Goal: Task Accomplishment & Management: Manage account settings

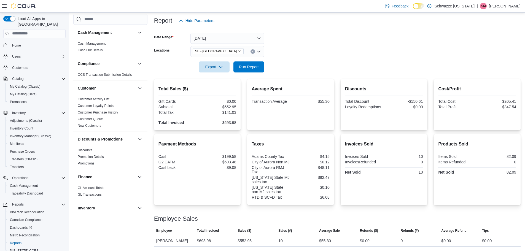
scroll to position [367, 0]
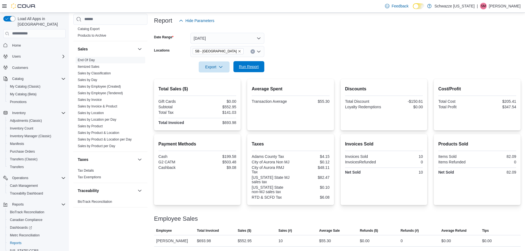
click at [245, 68] on span "Run Report" at bounding box center [249, 67] width 20 height 6
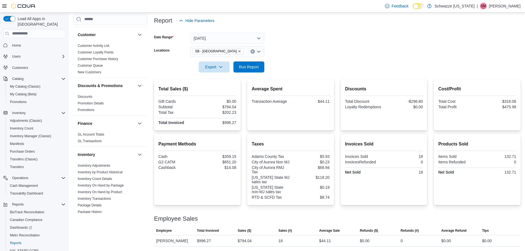
scroll to position [138, 0]
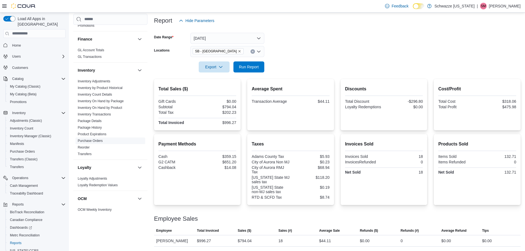
click at [96, 140] on link "Purchase Orders" at bounding box center [90, 141] width 25 height 4
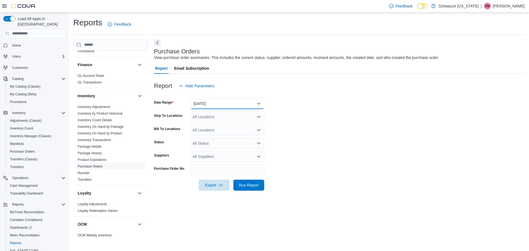
click at [243, 106] on button "Yesterday" at bounding box center [227, 103] width 74 height 11
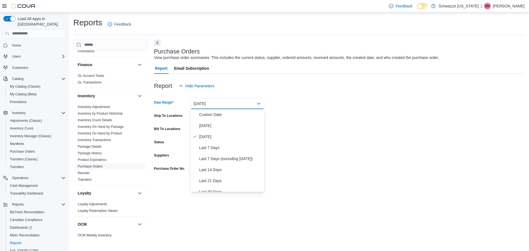
click at [309, 127] on form "Date Range Yesterday Ship To Locations All Locations Bill To Locations All Loca…" at bounding box center [339, 140] width 370 height 99
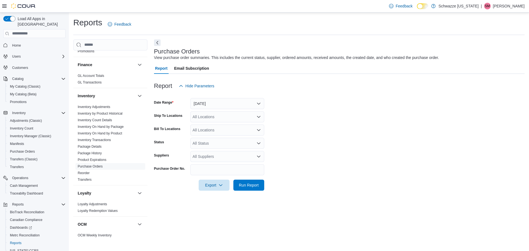
click at [239, 109] on form "Date Range Yesterday Ship To Locations All Locations Bill To Locations All Loca…" at bounding box center [339, 140] width 370 height 99
click at [233, 103] on button "Yesterday" at bounding box center [227, 103] width 74 height 11
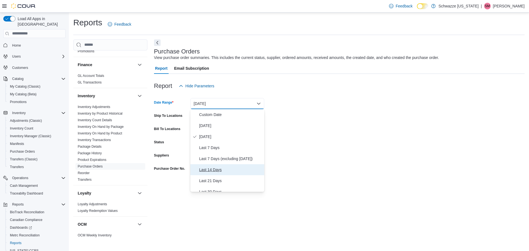
click at [223, 170] on span "Last 14 Days" at bounding box center [230, 169] width 63 height 7
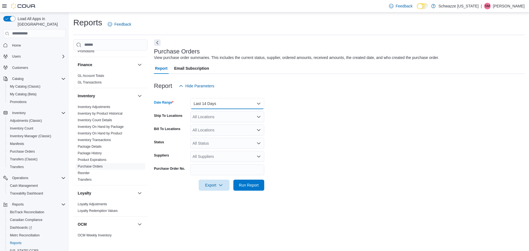
click at [222, 104] on button "Last 14 Days" at bounding box center [227, 103] width 74 height 11
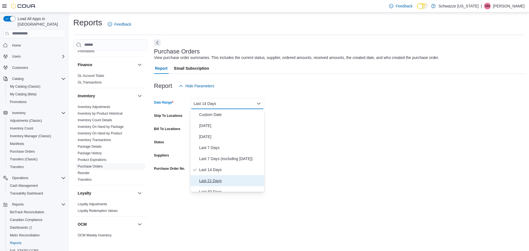
click at [209, 180] on span "Last 21 Days" at bounding box center [230, 180] width 63 height 7
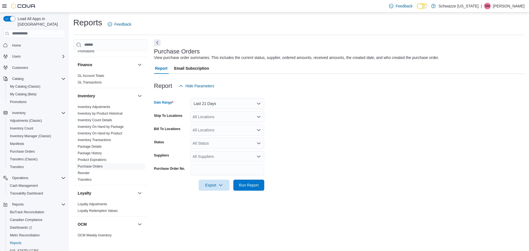
click at [212, 116] on div "All Locations" at bounding box center [227, 116] width 74 height 11
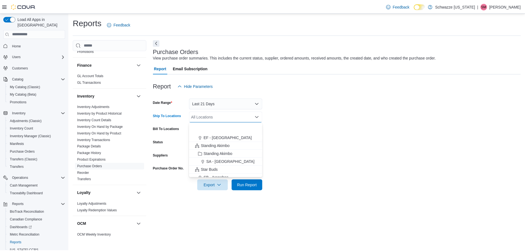
scroll to position [55, 0]
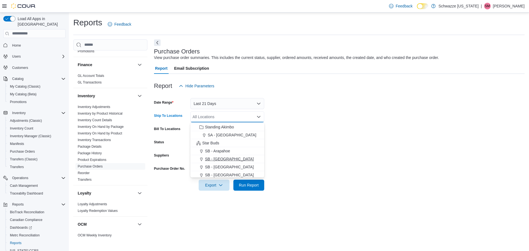
click at [223, 159] on span "SB - [GEOGRAPHIC_DATA]" at bounding box center [229, 159] width 49 height 6
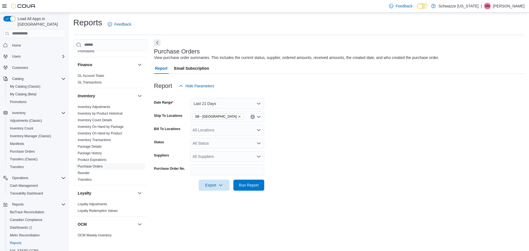
click at [351, 153] on form "Date Range Last 21 Days Ship To Locations SB - Aurora Bill To Locations All Loc…" at bounding box center [339, 140] width 370 height 99
click at [240, 145] on div "All Status" at bounding box center [227, 143] width 74 height 11
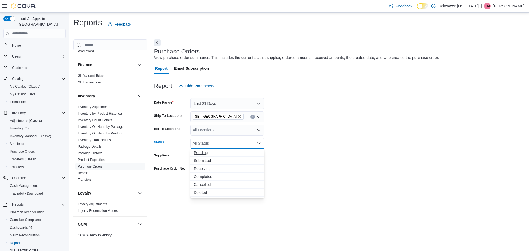
click at [231, 155] on span "Pending" at bounding box center [227, 153] width 67 height 6
click at [364, 154] on form "Date Range Last 21 Days Ship To Locations SB - Aurora Bill To Locations All Loc…" at bounding box center [339, 140] width 370 height 99
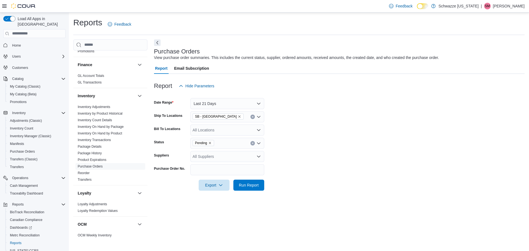
click at [225, 159] on div "All Suppliers" at bounding box center [227, 156] width 74 height 11
type input "*****"
click at [255, 174] on span "RSCT SERVICES LLC (Bloom)" at bounding box center [227, 174] width 67 height 6
click at [285, 185] on form "Date Range Last 21 Days Ship To Locations SB - Aurora Bill To Locations All Loc…" at bounding box center [339, 140] width 370 height 99
click at [256, 186] on span "Run Report" at bounding box center [249, 185] width 20 height 6
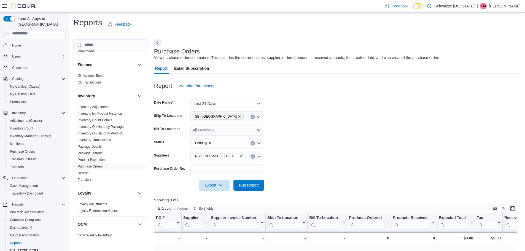
scroll to position [28, 0]
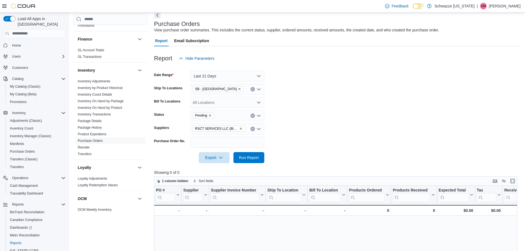
click at [239, 129] on icon "Remove RSCT SERVICES LLC (Bloom) from selection in this group" at bounding box center [240, 128] width 3 height 3
type input "*****"
click at [232, 139] on span "Bloom County (CCRP Services LLC) (RR Services)" at bounding box center [227, 139] width 67 height 6
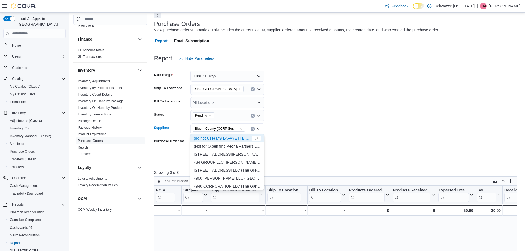
click at [321, 143] on form "Date Range Last 21 Days Ship To Locations SB - Aurora Bill To Locations All Loc…" at bounding box center [337, 113] width 367 height 99
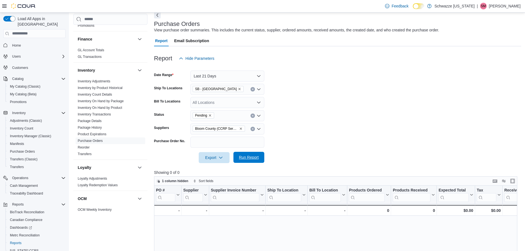
click at [257, 156] on span "Run Report" at bounding box center [249, 158] width 20 height 6
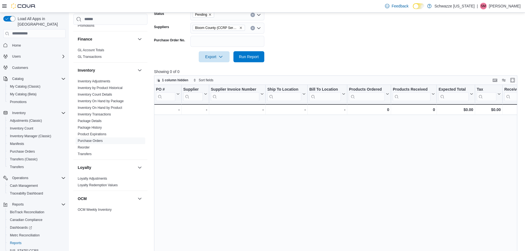
scroll to position [48, 0]
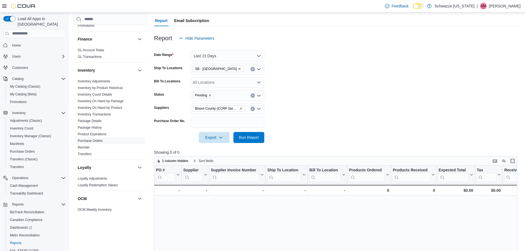
click at [241, 108] on icon "Remove Bloom County (CCRP Services LLC) (RR Services) from selection in this gr…" at bounding box center [240, 108] width 3 height 3
type input "*****"
click at [234, 125] on span "RSCT SERVICES LLC (Bloom)" at bounding box center [227, 126] width 67 height 6
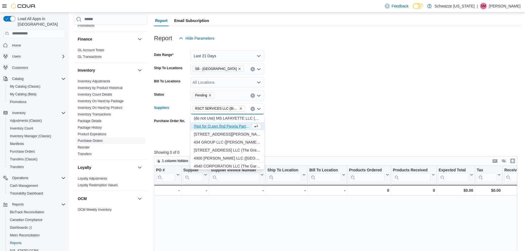
click at [322, 120] on form "Date Range Last 21 Days Ship To Locations SB - Aurora Bill To Locations All Loc…" at bounding box center [337, 93] width 367 height 99
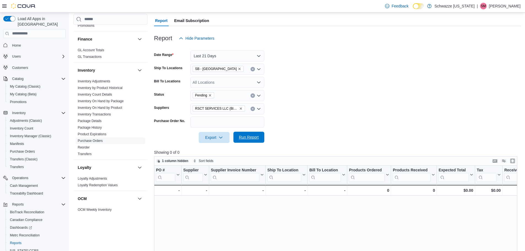
click at [256, 140] on span "Run Report" at bounding box center [249, 137] width 24 height 11
click at [237, 69] on div "SB - [GEOGRAPHIC_DATA]" at bounding box center [227, 69] width 74 height 11
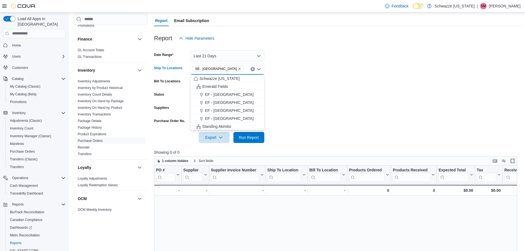
click at [319, 93] on form "Date Range Last 21 Days Ship To Locations SB - Aurora Combo box. Selected. SB -…" at bounding box center [337, 93] width 367 height 99
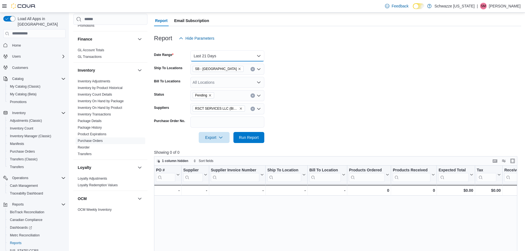
click at [250, 56] on button "Last 21 Days" at bounding box center [227, 55] width 74 height 11
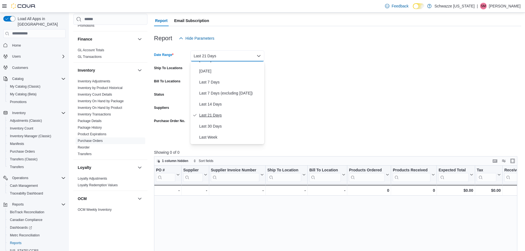
scroll to position [28, 0]
click at [227, 113] on button "Last 30 Days" at bounding box center [227, 116] width 74 height 11
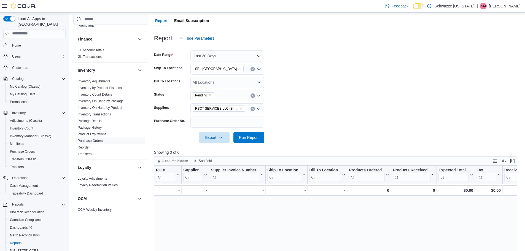
click at [316, 110] on form "Date Range Last 30 Days Ship To Locations SB - Aurora Bill To Locations All Loc…" at bounding box center [337, 93] width 367 height 99
click at [254, 139] on span "Run Report" at bounding box center [249, 137] width 20 height 6
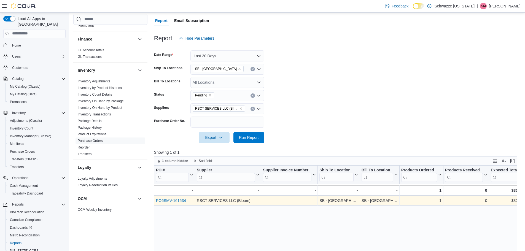
click at [176, 201] on link "PO6SMV-161534" at bounding box center [171, 200] width 30 height 4
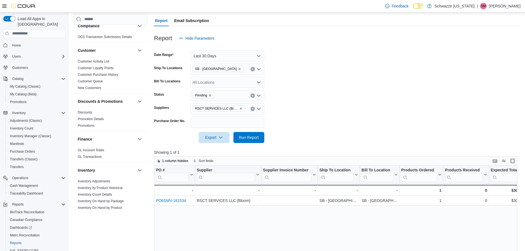
scroll to position [28, 0]
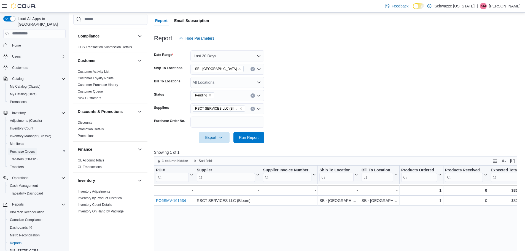
click at [21, 149] on span "Purchase Orders" at bounding box center [22, 151] width 25 height 4
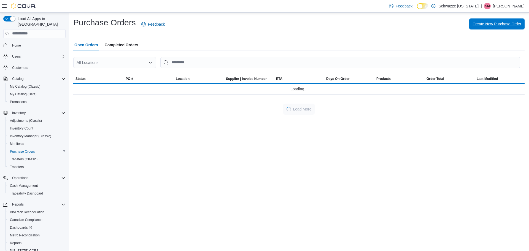
click at [490, 29] on span "Create New Purchase Order" at bounding box center [496, 23] width 49 height 11
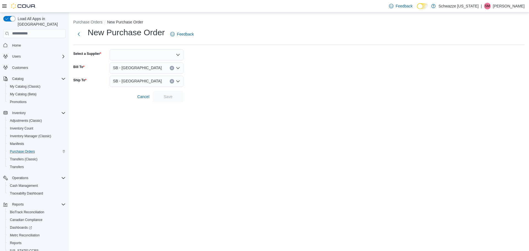
click at [152, 56] on div at bounding box center [147, 54] width 74 height 11
type input "*****"
click at [144, 73] on span "RSCT SERVICES LLC ( Bloom )" at bounding box center [150, 72] width 61 height 6
click at [230, 70] on form "Select a Supplier RSCT SERVICES LLC (Bloom) Combo box. Selected. RSCT SERVICES …" at bounding box center [298, 75] width 451 height 53
click at [175, 97] on span "Save" at bounding box center [168, 96] width 24 height 11
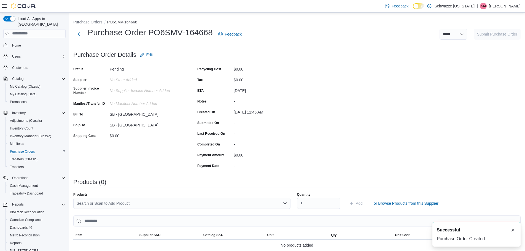
click at [166, 202] on div "Search or Scan to Add Product" at bounding box center [181, 203] width 217 height 11
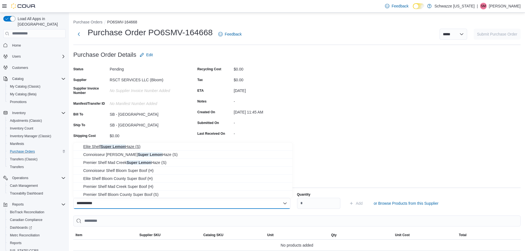
type input "**********"
click at [169, 147] on span "Elite Shelf Super Lemon Haze (S)" at bounding box center [186, 147] width 206 height 6
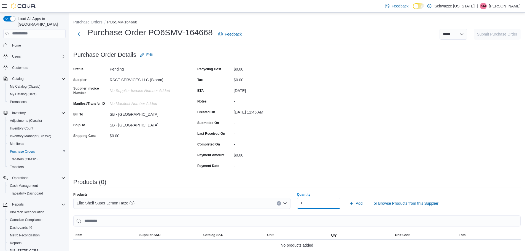
type input "***"
click at [353, 206] on span "Add" at bounding box center [355, 203] width 13 height 11
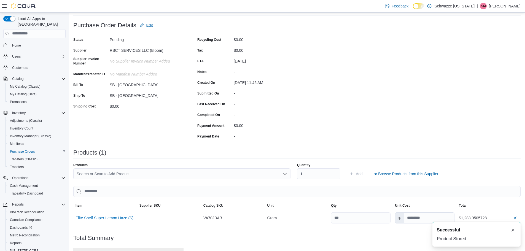
scroll to position [83, 0]
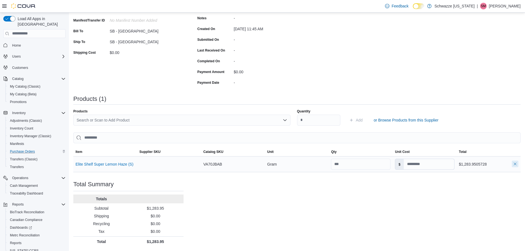
click at [518, 165] on button "button" at bounding box center [514, 164] width 7 height 7
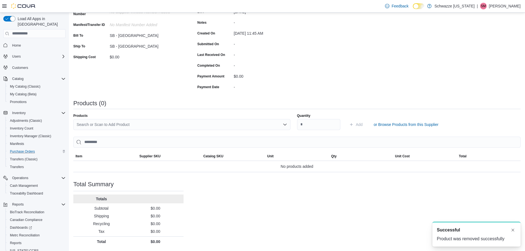
scroll to position [0, 0]
click at [235, 121] on div "Search or Scan to Add Product" at bounding box center [181, 124] width 217 height 11
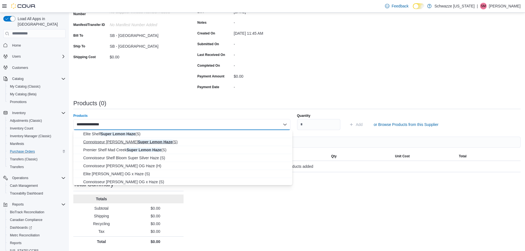
type input "**********"
click at [225, 138] on button "Connoisseur Shelf Bloom Super Lemon Haze (S)" at bounding box center [182, 142] width 219 height 8
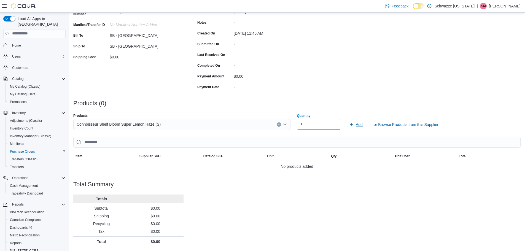
type input "***"
click at [352, 123] on icon "submit" at bounding box center [351, 124] width 4 height 4
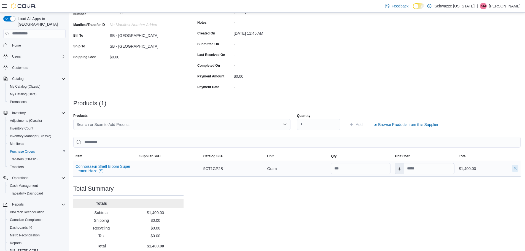
click at [518, 169] on button "button" at bounding box center [514, 168] width 7 height 7
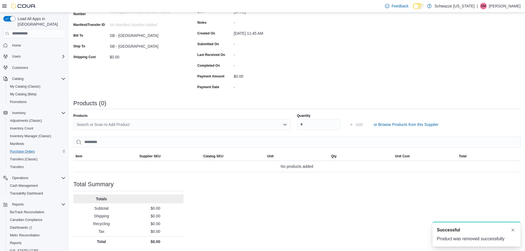
click at [214, 128] on div "Search or Scan to Add Product" at bounding box center [181, 124] width 217 height 11
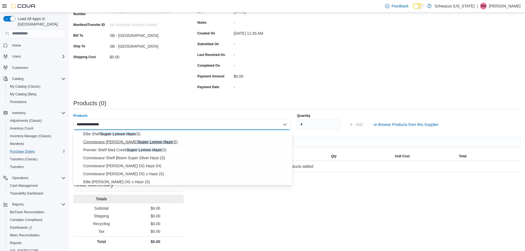
type input "**********"
click at [190, 141] on span "Connoisseur Shelf Bloom Super Lemon Haze (S)" at bounding box center [186, 142] width 206 height 6
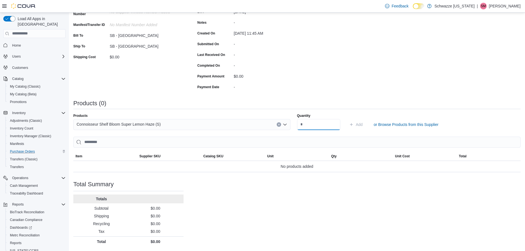
click at [323, 127] on input "Quantity" at bounding box center [319, 124] width 44 height 11
type input "***"
click at [352, 127] on span "Add" at bounding box center [355, 124] width 13 height 11
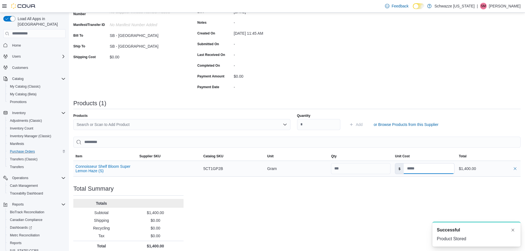
click at [422, 169] on input at bounding box center [429, 168] width 50 height 10
type input "****"
click at [438, 209] on div "Purchase Order: PO6SMV-164668 Feedback Purchase Order Details Edit Status Pendi…" at bounding box center [296, 111] width 447 height 280
click at [432, 172] on input at bounding box center [429, 168] width 50 height 10
type input "**********"
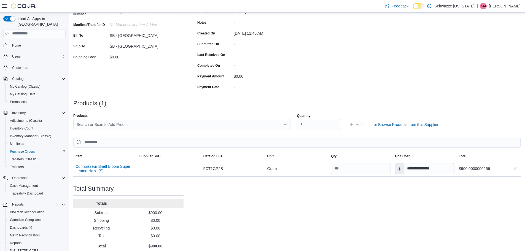
click at [438, 194] on div "**********" at bounding box center [296, 111] width 447 height 280
click at [449, 191] on div "Purchase Order: PO6SMV-164668 Feedback Purchase Order Details Edit Status Pendi…" at bounding box center [296, 111] width 447 height 280
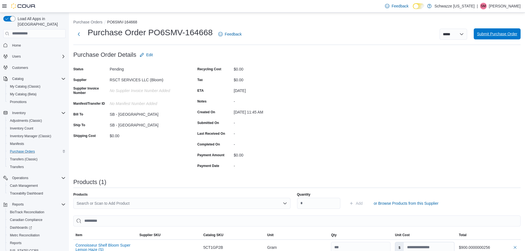
click at [495, 38] on span "Submit Purchase Order" at bounding box center [497, 33] width 40 height 11
type input "**********"
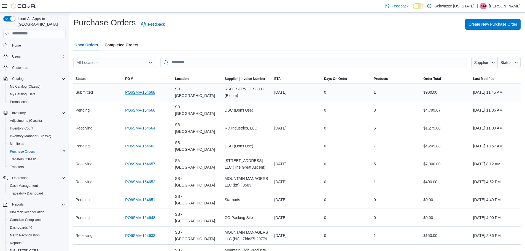
click at [136, 95] on link "PO6SMV-164668" at bounding box center [140, 92] width 30 height 7
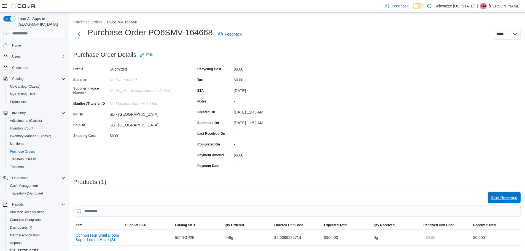
click at [509, 198] on span "Start Receiving" at bounding box center [504, 198] width 26 height 6
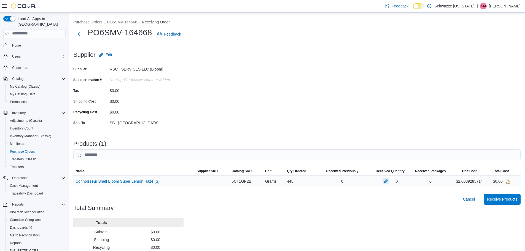
click at [388, 182] on button "button" at bounding box center [385, 181] width 7 height 7
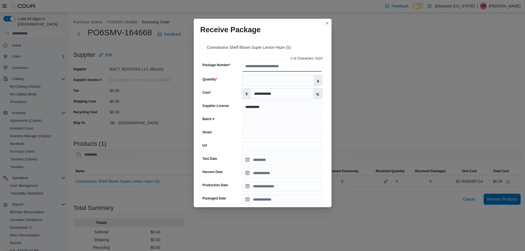
click at [269, 64] on input "Package Number" at bounding box center [282, 66] width 80 height 11
type input "**********"
click at [275, 76] on div "**********" at bounding box center [262, 218] width 124 height 329
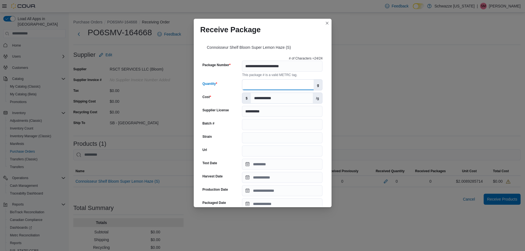
type input "***"
click at [275, 135] on input "Strain" at bounding box center [282, 137] width 80 height 11
type input "**********"
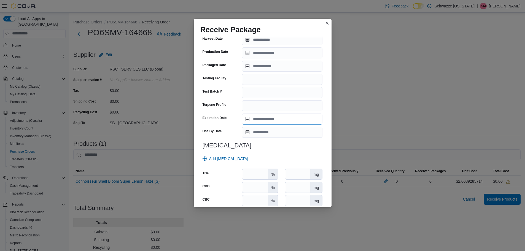
click at [279, 119] on input "Expiration Date" at bounding box center [282, 118] width 80 height 11
click at [265, 131] on span "September" at bounding box center [264, 131] width 19 height 4
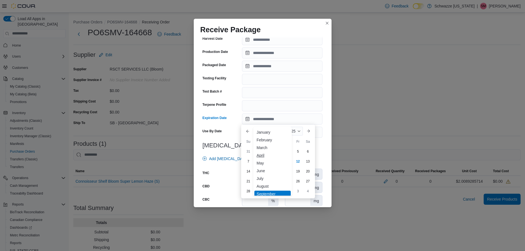
click at [261, 156] on div "April" at bounding box center [272, 155] width 36 height 7
click at [293, 131] on div "2025" at bounding box center [292, 131] width 22 height 9
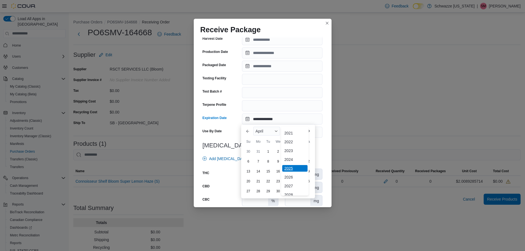
scroll to position [29, 0]
click at [292, 172] on div "2026" at bounding box center [294, 173] width 25 height 7
click at [299, 151] on div "3" at bounding box center [298, 152] width 10 height 10
type input "**********"
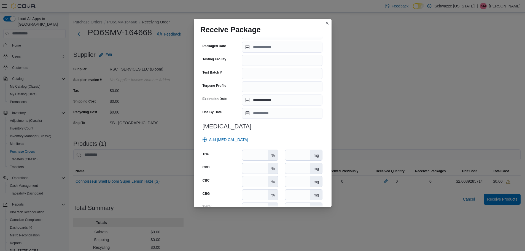
scroll to position [165, 0]
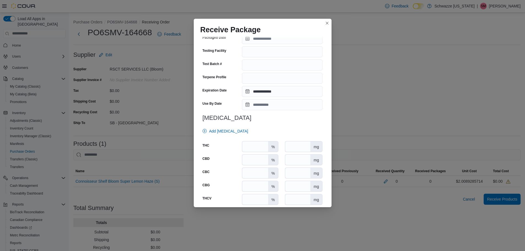
click at [250, 135] on div "Add Cannabinoid" at bounding box center [261, 131] width 122 height 11
click at [250, 151] on input "number" at bounding box center [255, 146] width 26 height 10
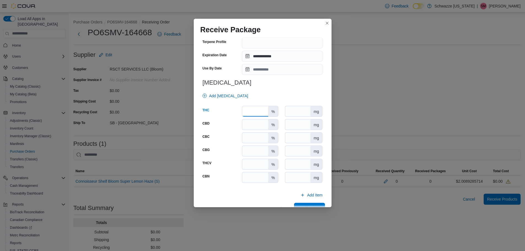
scroll to position [214, 0]
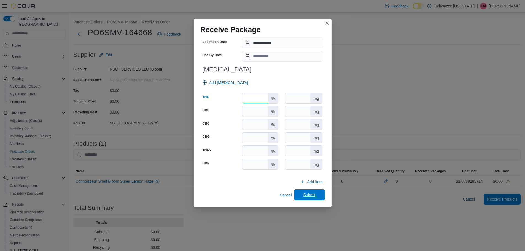
type input "*****"
click at [312, 189] on div "**********" at bounding box center [262, 20] width 124 height 360
click at [307, 194] on span "Submit" at bounding box center [309, 195] width 12 height 6
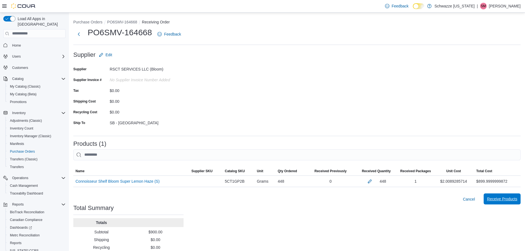
click at [493, 201] on span "Receive Products" at bounding box center [502, 199] width 30 height 6
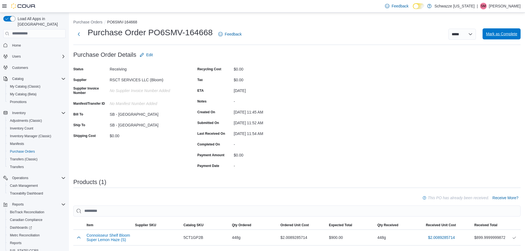
click at [505, 37] on span "Mark as Complete" at bounding box center [501, 34] width 31 height 6
